Goal: Entertainment & Leisure: Consume media (video, audio)

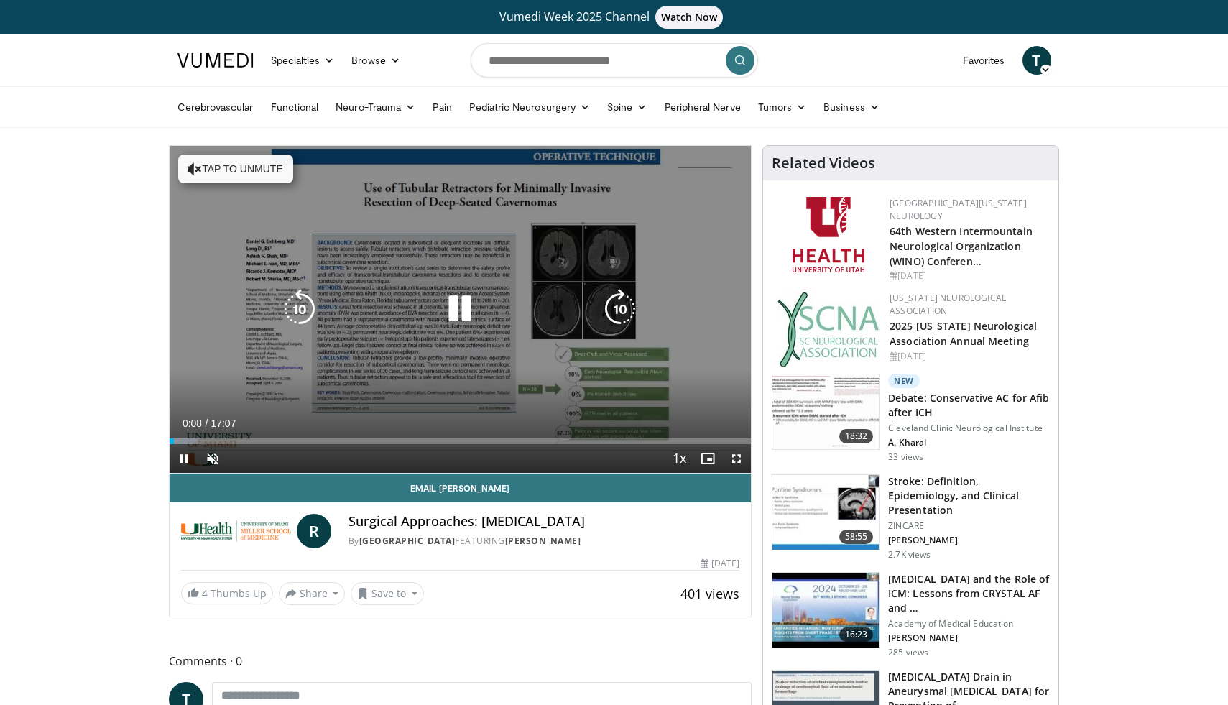
click at [234, 170] on button "Tap to unmute" at bounding box center [235, 169] width 115 height 29
click at [456, 308] on icon "Video Player" at bounding box center [460, 309] width 40 height 40
click at [562, 349] on div "10 seconds Tap to unmute" at bounding box center [461, 309] width 582 height 327
click at [473, 305] on icon "Video Player" at bounding box center [460, 309] width 40 height 40
click at [459, 326] on icon "Video Player" at bounding box center [460, 309] width 40 height 40
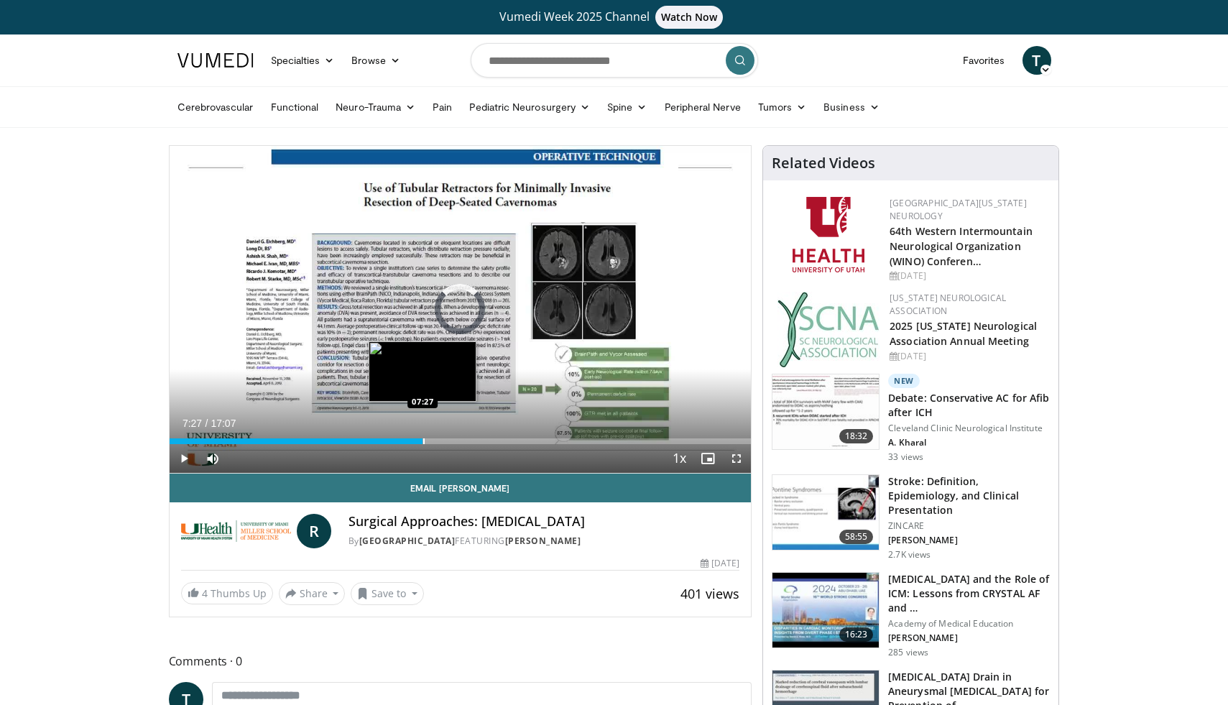
click at [423, 439] on div "Progress Bar" at bounding box center [423, 441] width 1 height 6
click at [432, 443] on div "Progress Bar" at bounding box center [432, 441] width 1 height 6
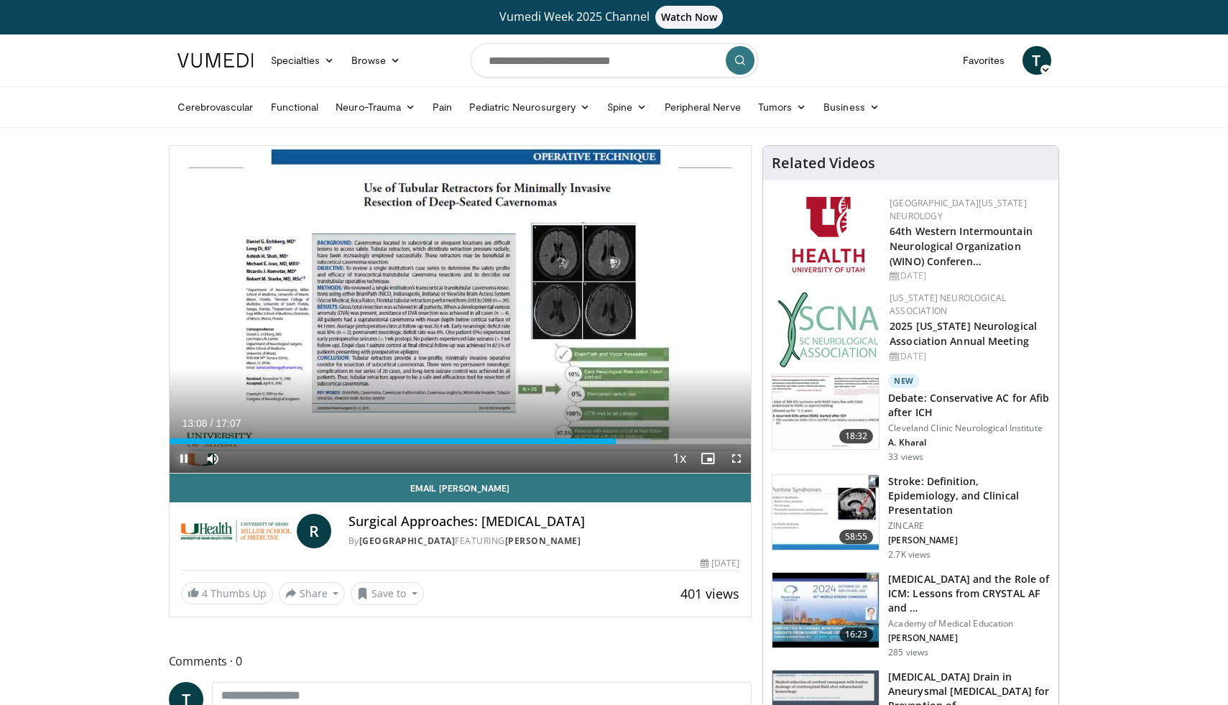
click at [182, 452] on span "Video Player" at bounding box center [184, 458] width 29 height 29
